Goal: Obtain resource: Download file/media

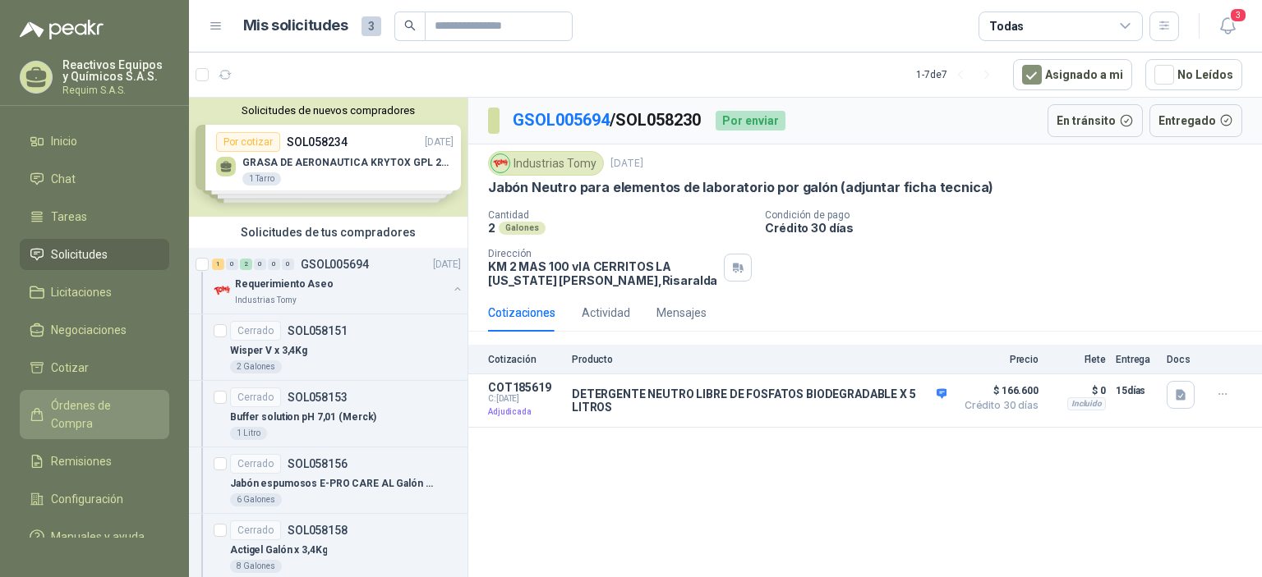
click at [64, 402] on span "Órdenes de Compra" at bounding box center [102, 415] width 103 height 36
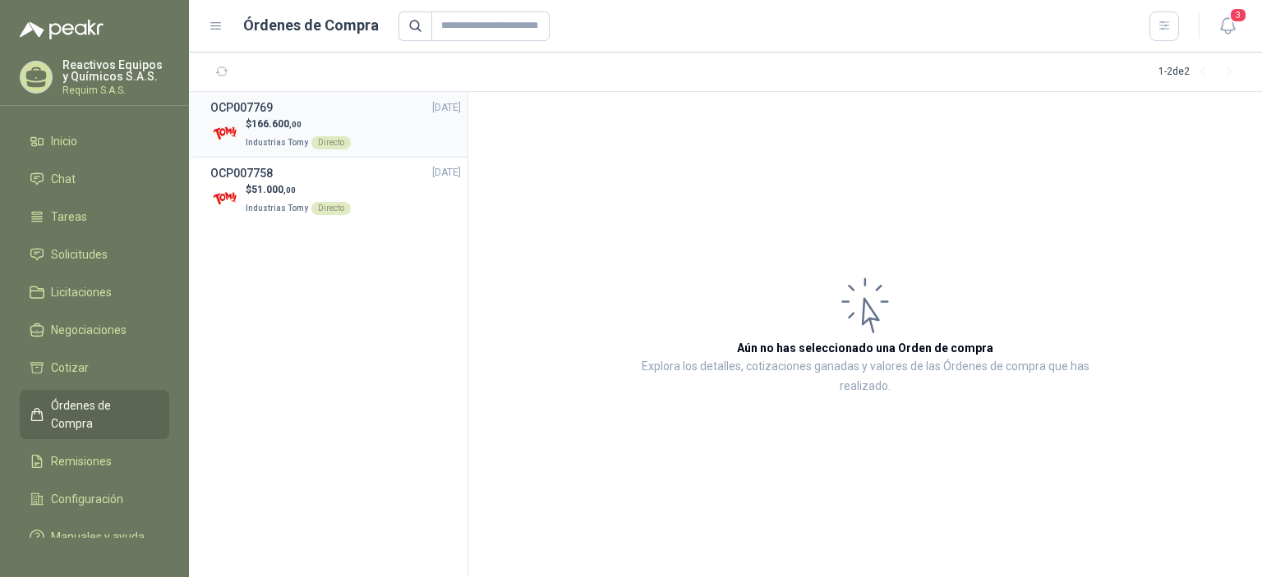
click at [291, 132] on p "Industrias Tomy Directo" at bounding box center [298, 141] width 105 height 18
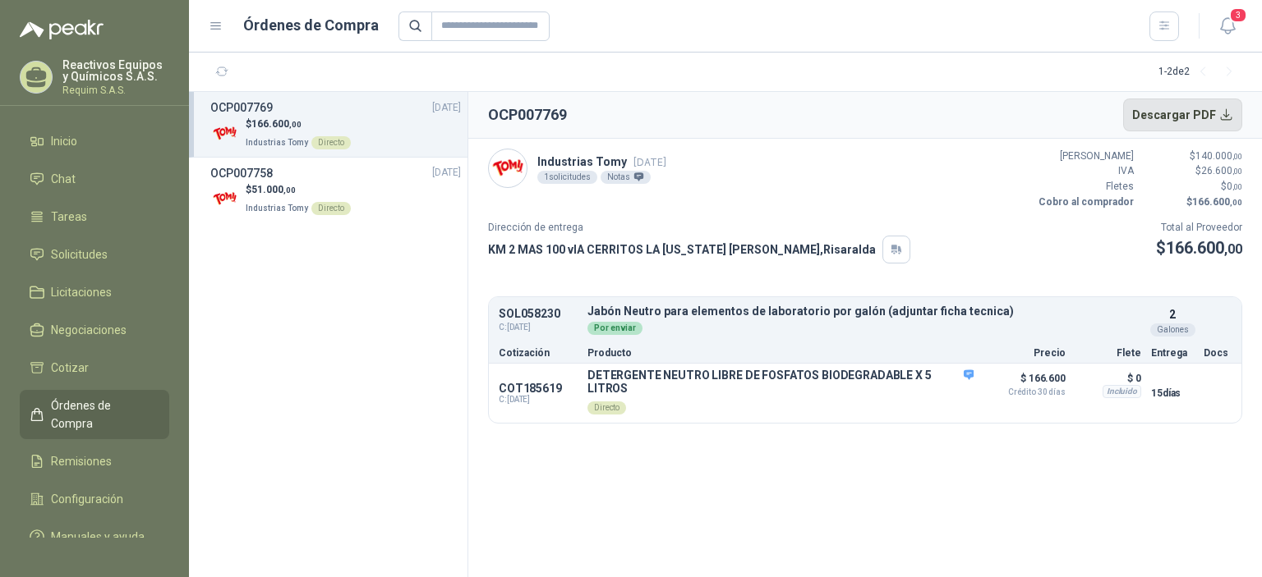
click at [1176, 117] on button "Descargar PDF" at bounding box center [1183, 115] width 120 height 33
